Goal: Task Accomplishment & Management: Manage account settings

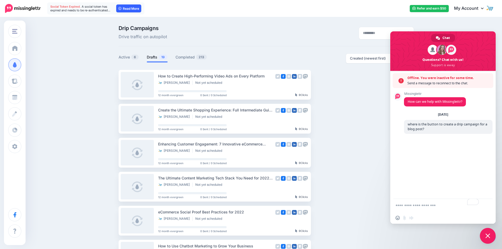
click at [131, 9] on link "Read More" at bounding box center [128, 8] width 25 height 8
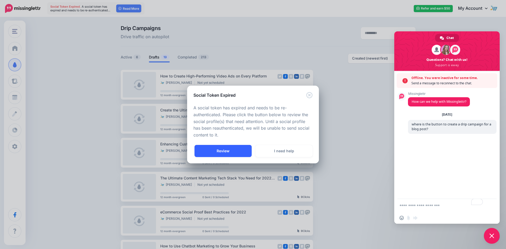
click at [235, 152] on link "Review" at bounding box center [223, 151] width 57 height 12
click at [219, 147] on link "Review" at bounding box center [223, 151] width 57 height 12
click at [219, 150] on link "Review" at bounding box center [223, 151] width 57 height 12
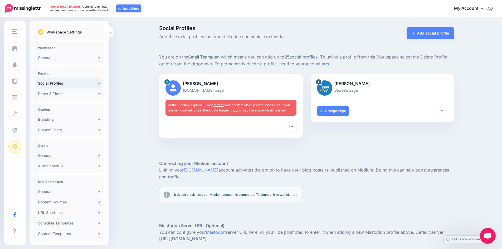
click at [273, 111] on link "permissions issue" at bounding box center [272, 110] width 26 height 4
click at [293, 125] on icon "button" at bounding box center [291, 126] width 4 height 4
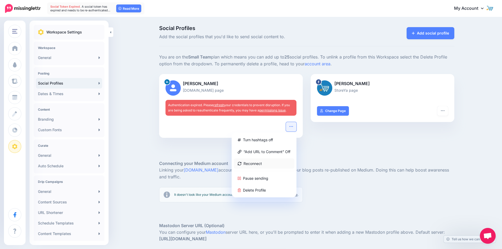
click at [264, 165] on link "Reconnect" at bounding box center [264, 163] width 61 height 10
